Goal: Task Accomplishment & Management: Use online tool/utility

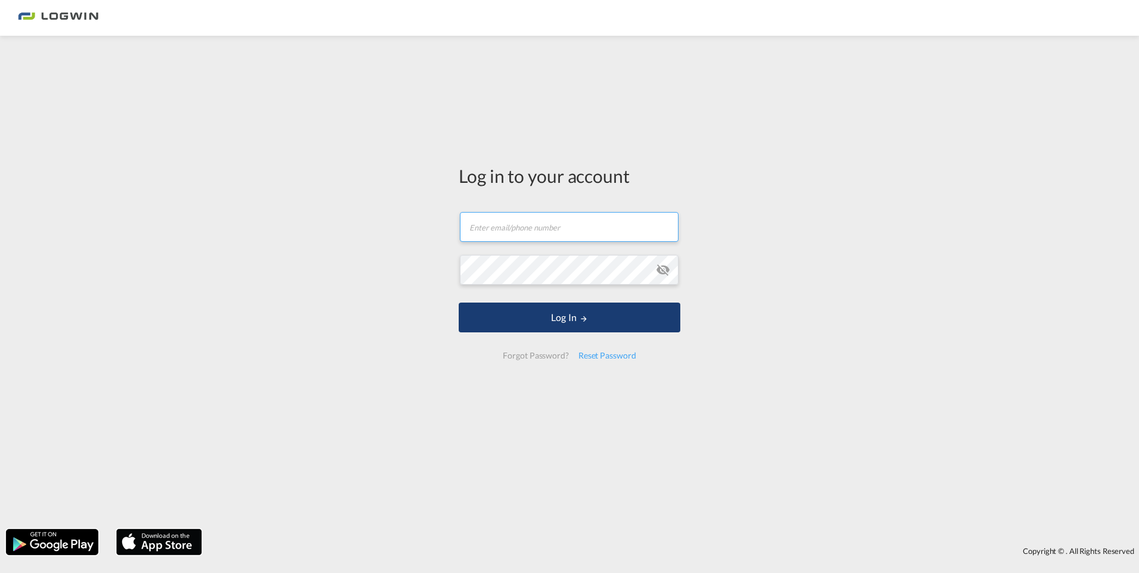
type input "[PERSON_NAME][EMAIL_ADDRESS][DOMAIN_NAME]"
click at [573, 317] on button "Log In" at bounding box center [570, 318] width 222 height 30
